Goal: Task Accomplishment & Management: Use online tool/utility

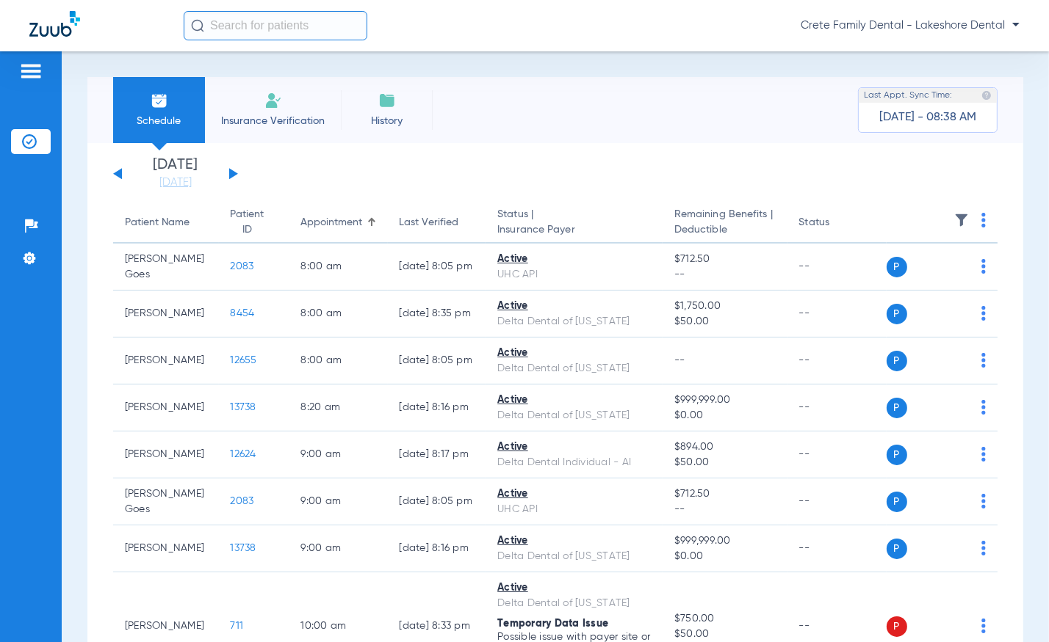
click at [231, 174] on button at bounding box center [233, 173] width 9 height 11
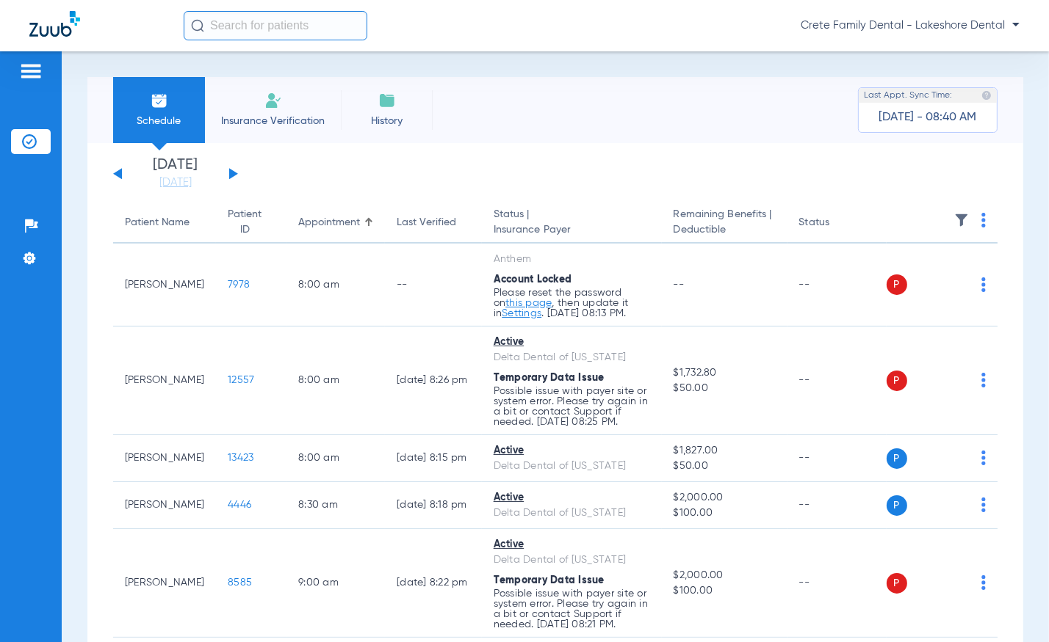
click at [455, 94] on div "Schedule Insurance Verification History Last Appt. Sync Time: [DATE] - 08:40 AM" at bounding box center [554, 110] width 935 height 66
click at [437, 76] on div "Schedule Insurance Verification History Last Appt. Sync Time: [DATE] - 08:40 AM…" at bounding box center [555, 346] width 987 height 591
click at [617, 138] on div "Schedule Insurance Verification History Last Appt. Sync Time: [DATE] - 09:01 AM" at bounding box center [554, 110] width 935 height 66
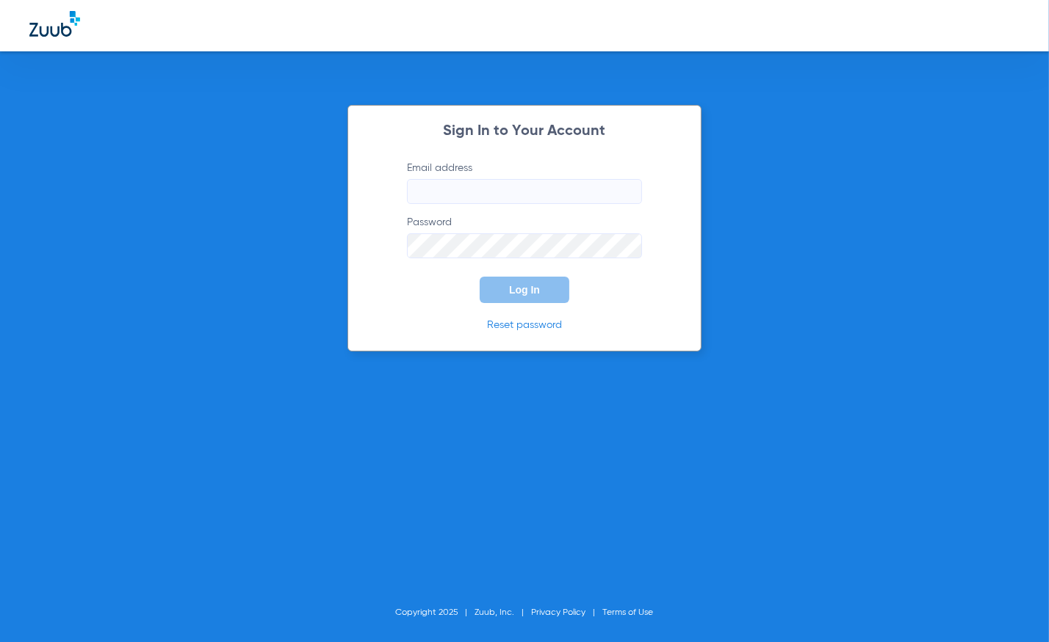
type input "[EMAIL_ADDRESS][DOMAIN_NAME]"
click at [733, 333] on div "Sign In to Your Account Email address [EMAIL_ADDRESS][DOMAIN_NAME] Password Log…" at bounding box center [524, 321] width 1049 height 642
click at [492, 294] on button "Log In" at bounding box center [524, 290] width 90 height 26
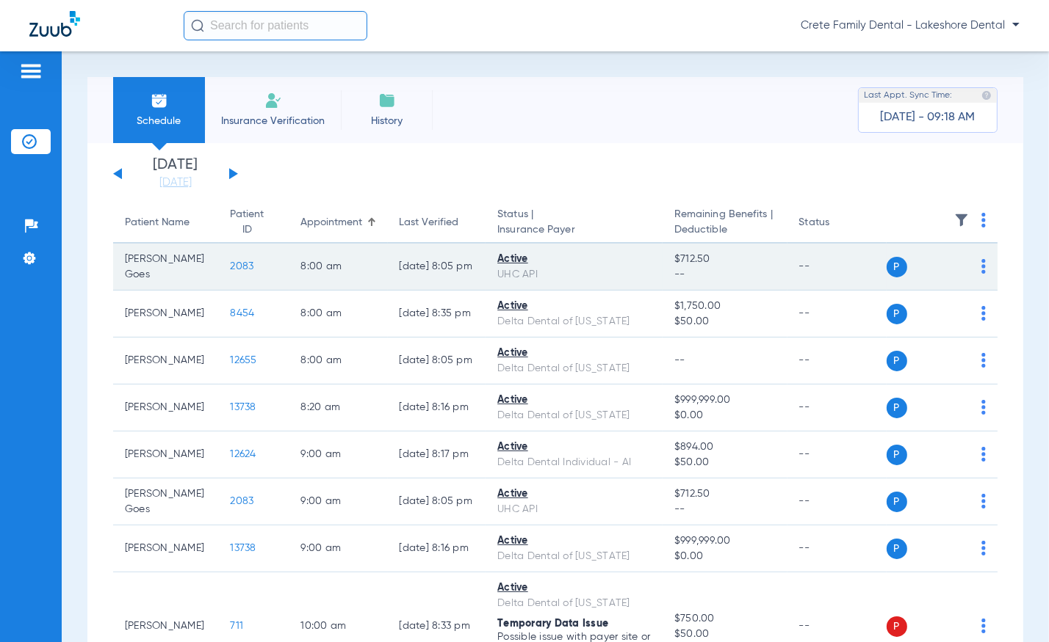
click at [231, 266] on span "2083" at bounding box center [242, 266] width 23 height 10
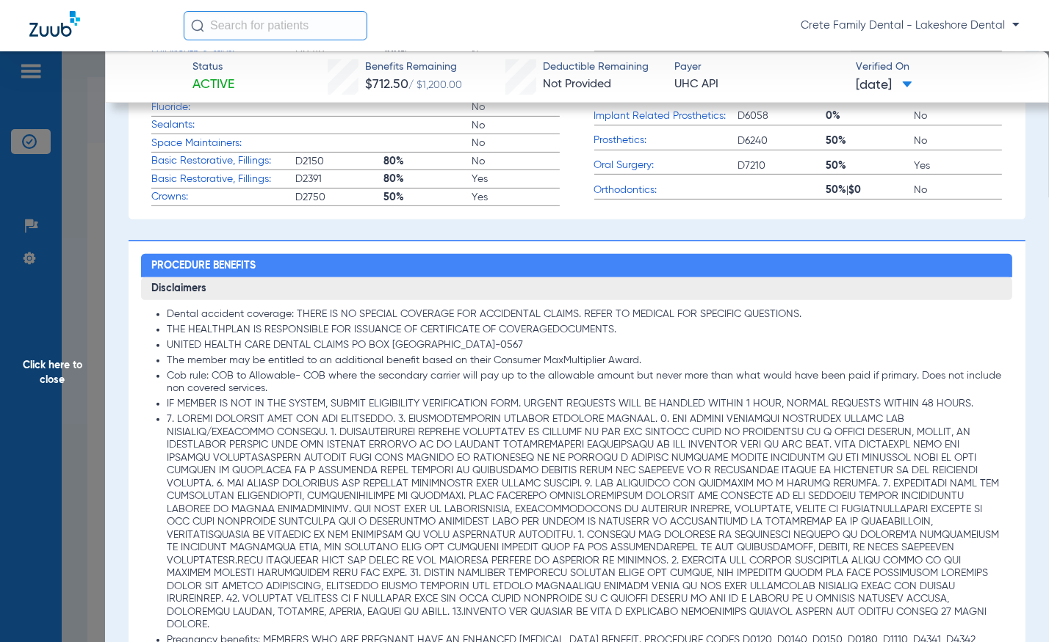
scroll to position [800, 0]
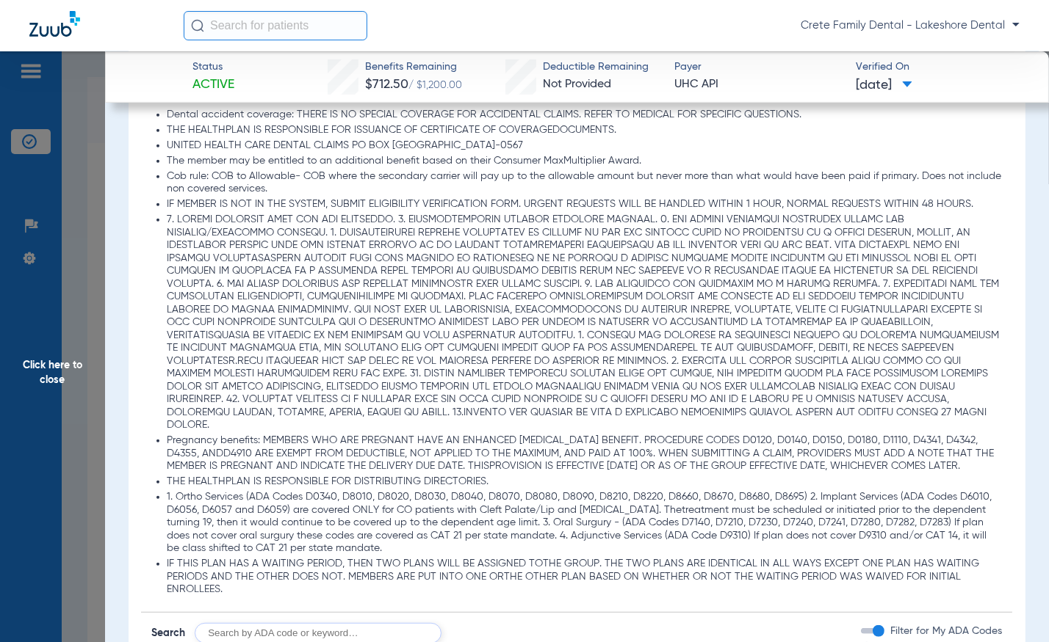
click at [512, 15] on div "Crete Family Dental - Lakeshore Dental" at bounding box center [602, 25] width 836 height 29
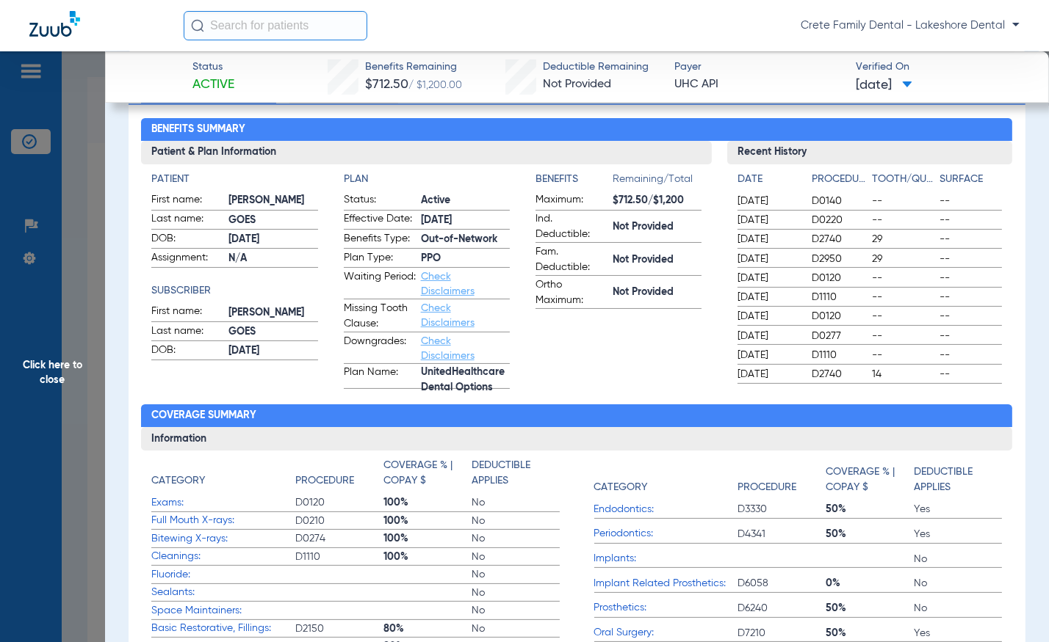
scroll to position [0, 0]
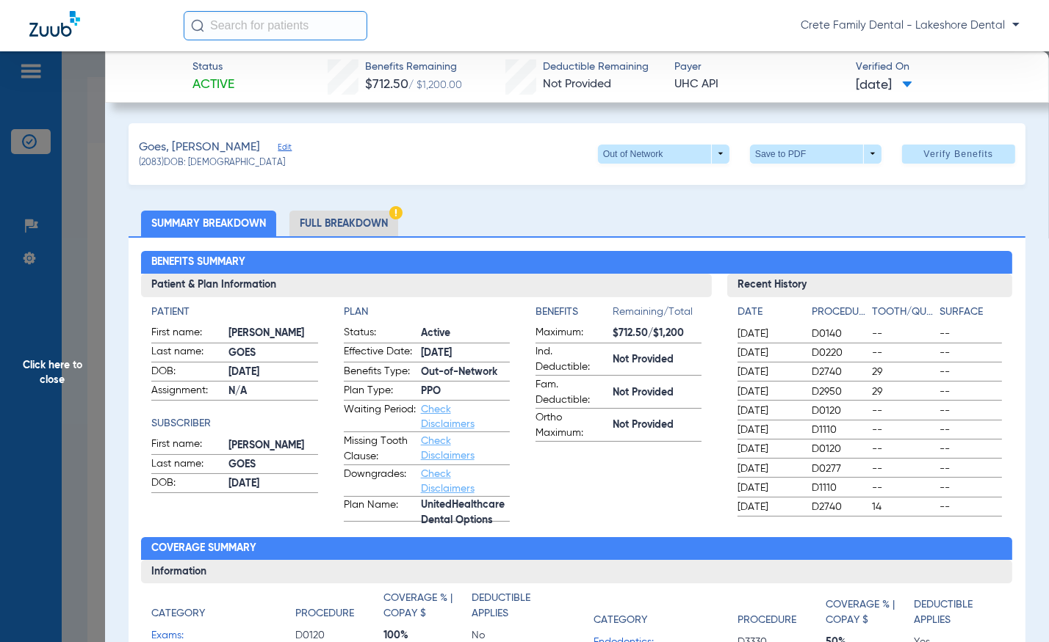
click at [357, 220] on li "Full Breakdown" at bounding box center [343, 224] width 109 height 26
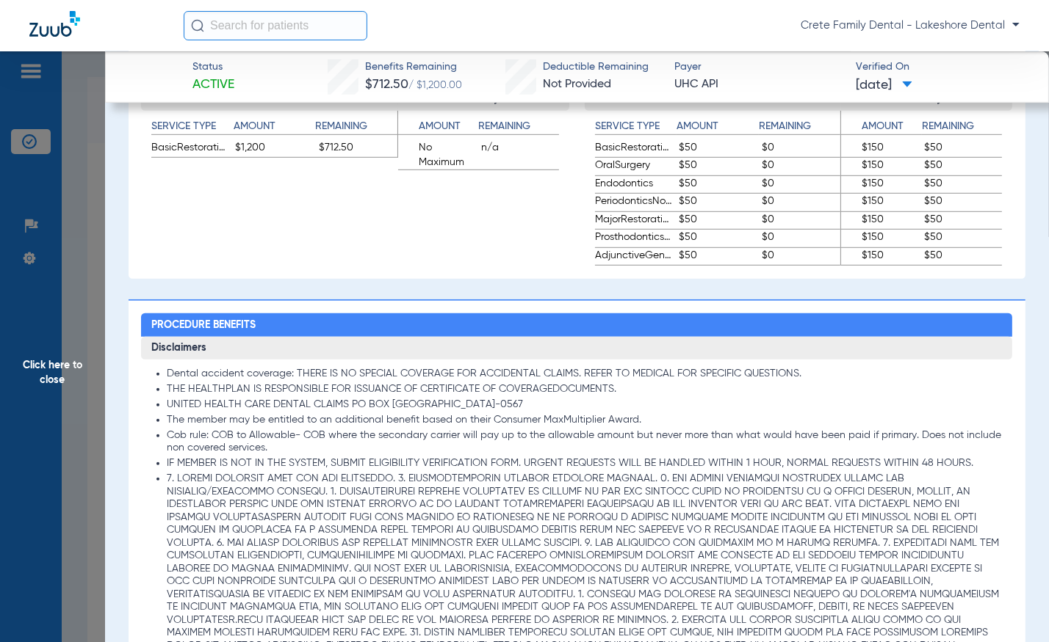
scroll to position [867, 0]
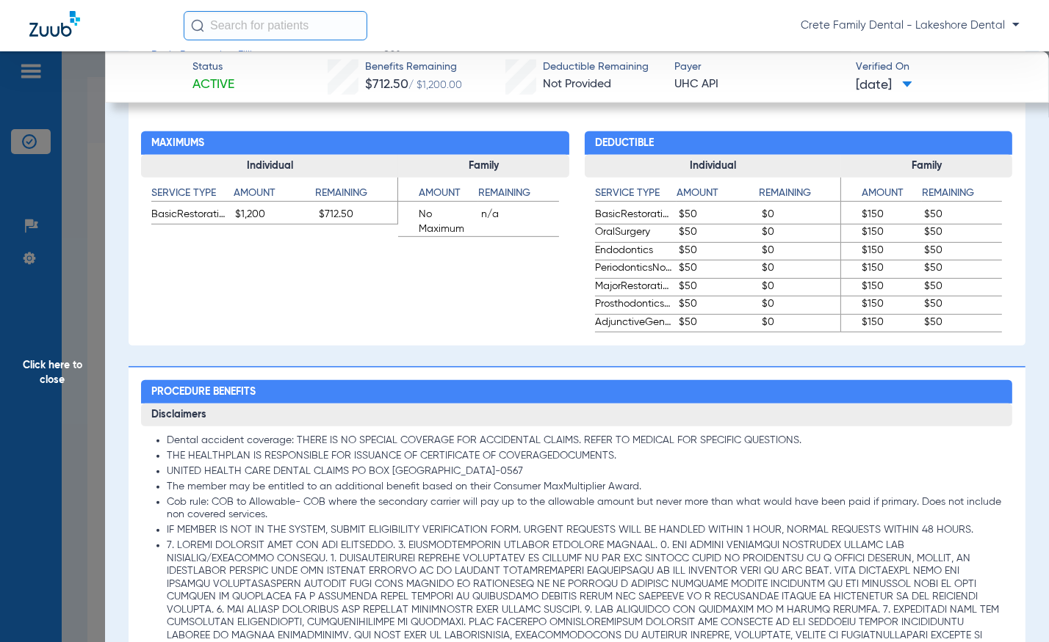
click at [59, 356] on span "Click here to close" at bounding box center [52, 372] width 105 height 642
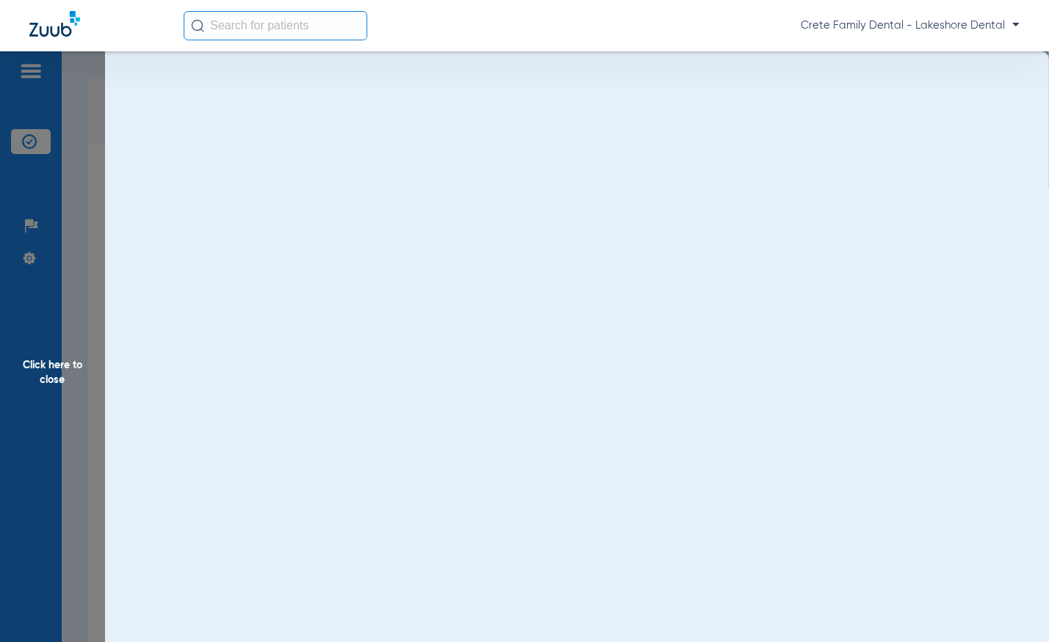
scroll to position [0, 0]
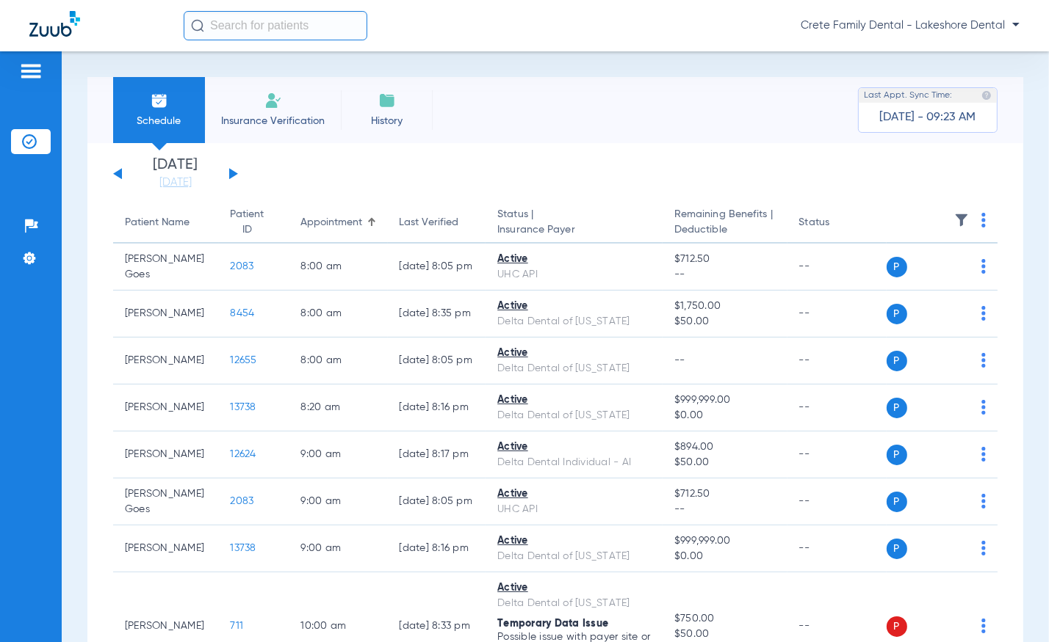
click at [602, 120] on div "Schedule Insurance Verification History Last Appt. Sync Time: [DATE] - 09:23 AM" at bounding box center [554, 110] width 935 height 66
click at [585, 82] on div "Schedule Insurance Verification History Last Appt. Sync Time: [DATE] - 09:23 AM" at bounding box center [554, 110] width 935 height 66
click at [550, 106] on div "Schedule Insurance Verification History Last Appt. Sync Time: [DATE] - 09:23 AM" at bounding box center [554, 110] width 935 height 66
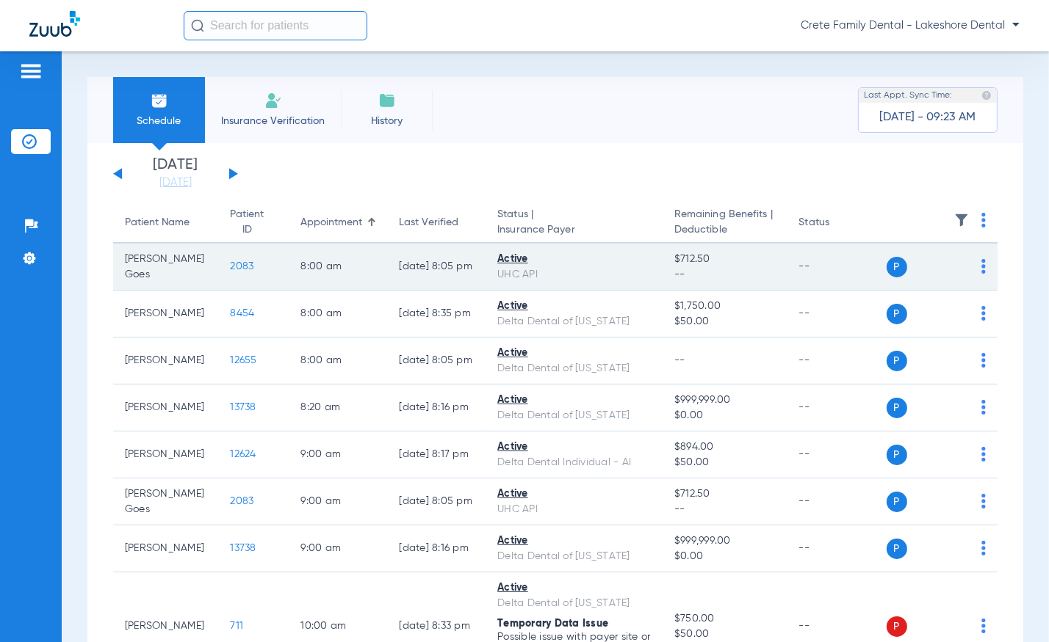
click at [231, 263] on span "2083" at bounding box center [242, 266] width 23 height 10
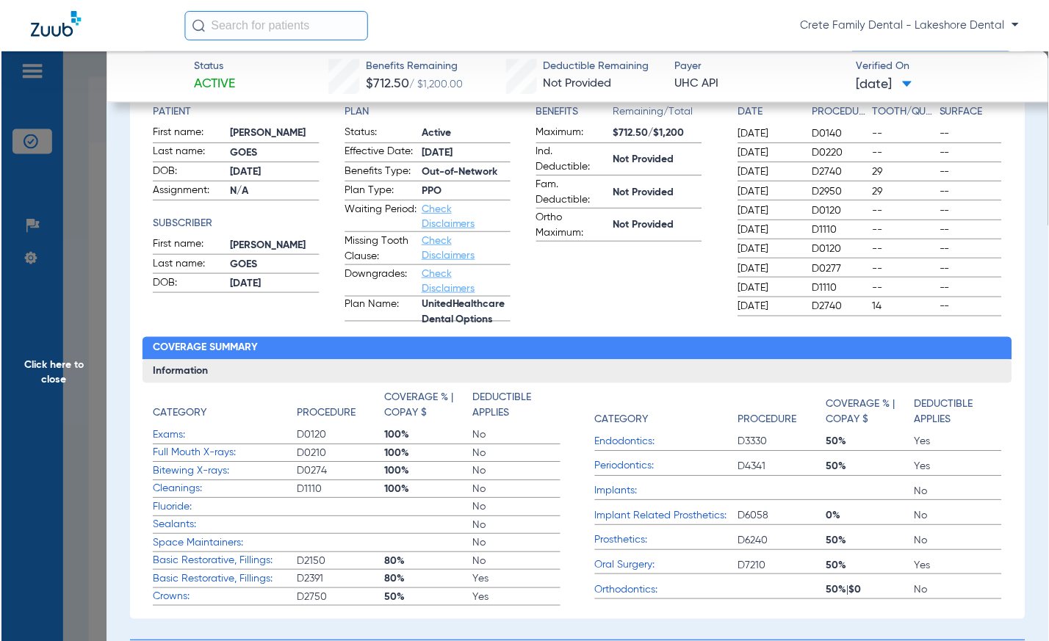
scroll to position [267, 0]
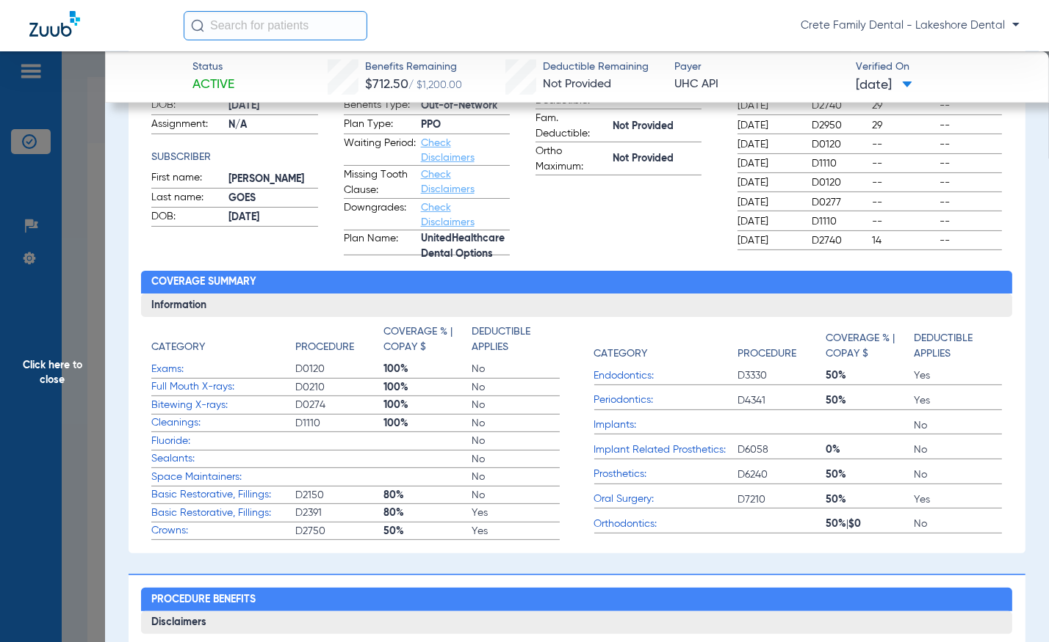
click at [474, 14] on div "Crete Family Dental - Lakeshore Dental" at bounding box center [602, 25] width 836 height 29
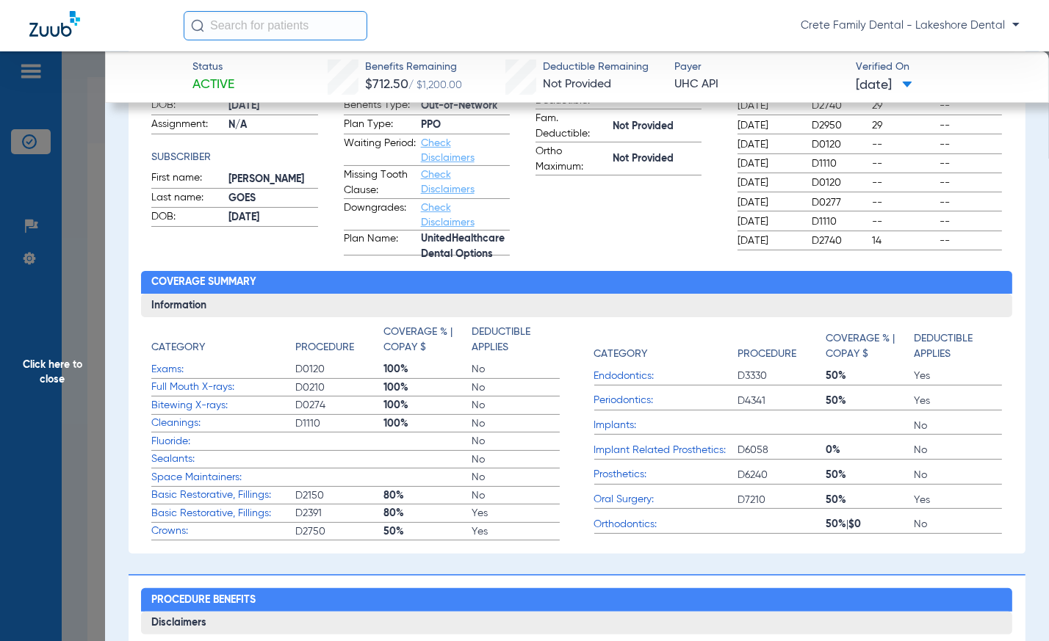
click at [77, 231] on span "Click here to close" at bounding box center [52, 371] width 105 height 641
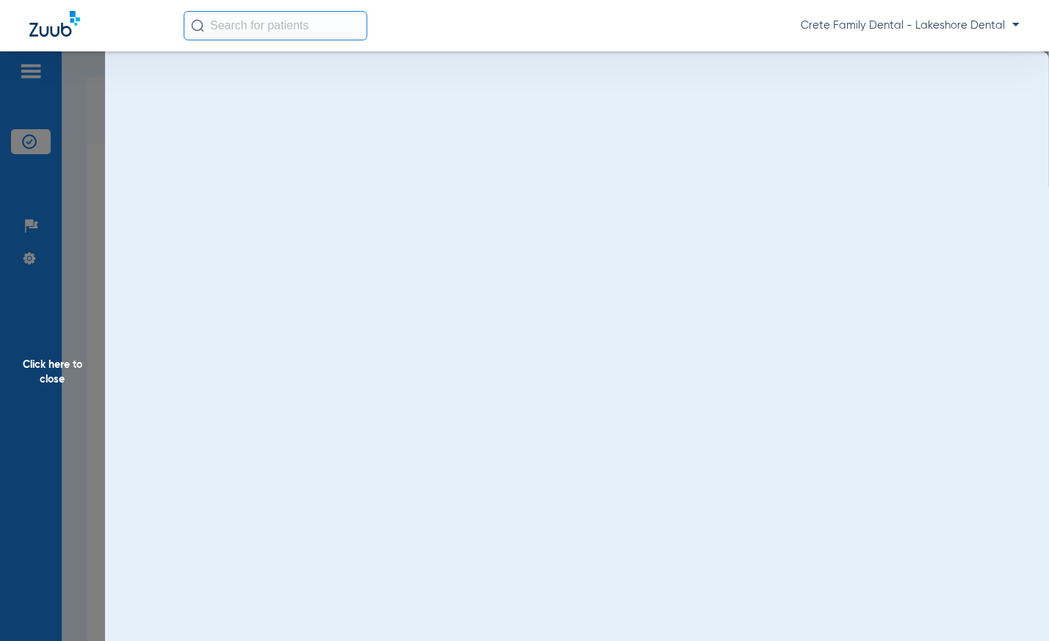
scroll to position [0, 0]
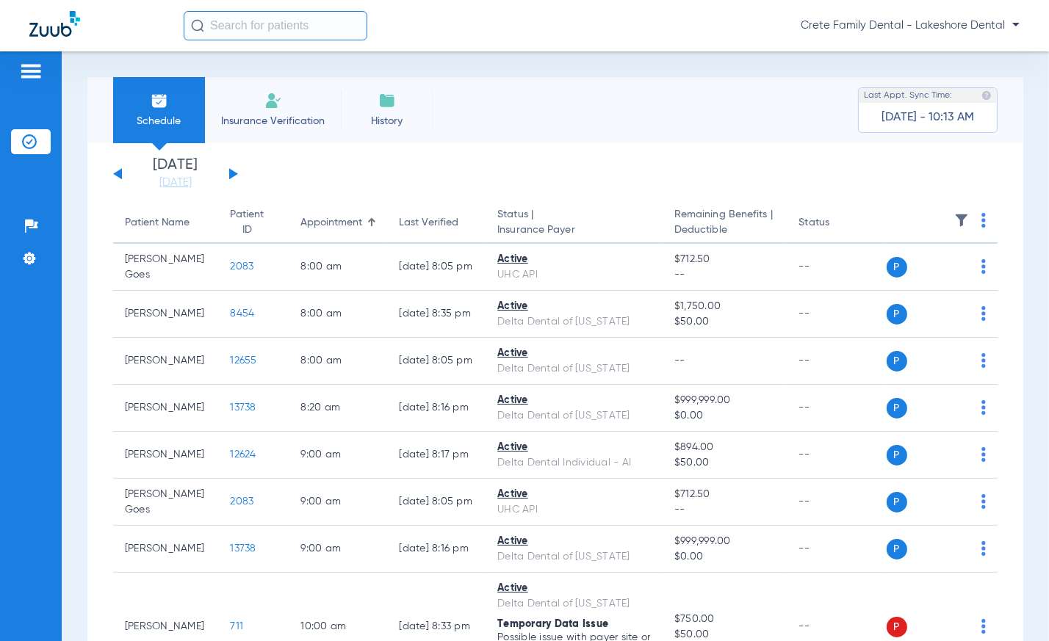
click at [514, 113] on div "Schedule Insurance Verification History Last Appt. Sync Time: [DATE] - 10:13 AM" at bounding box center [554, 110] width 935 height 66
